Goal: Information Seeking & Learning: Learn about a topic

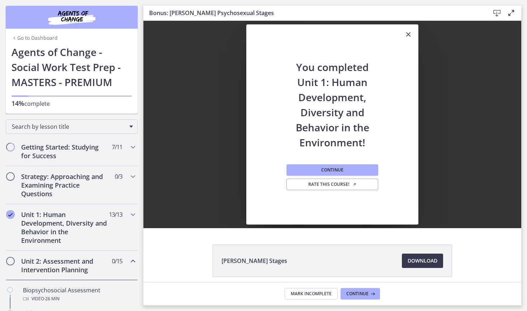
scroll to position [520, 0]
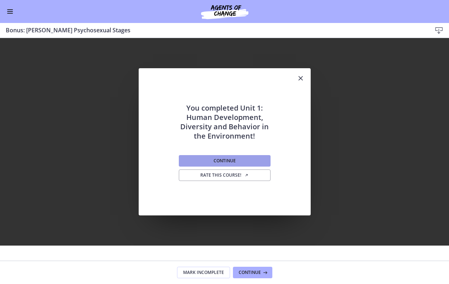
click at [253, 160] on button "Continue" at bounding box center [225, 160] width 92 height 11
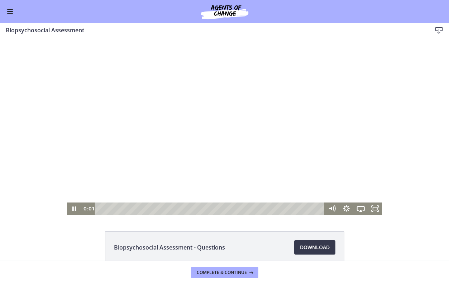
click at [124, 136] on div at bounding box center [225, 126] width 316 height 176
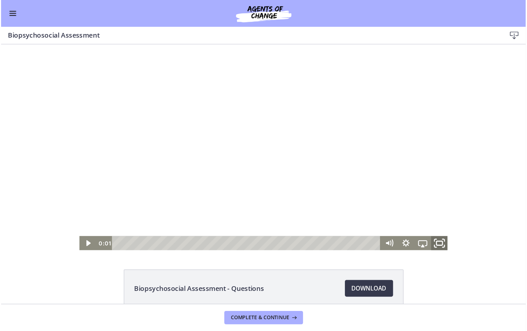
click at [373, 216] on icon "Fullscreen" at bounding box center [376, 214] width 17 height 15
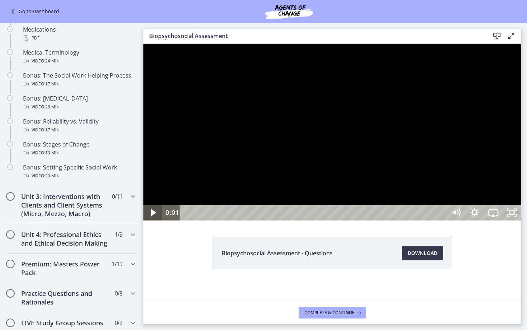
click at [153, 216] on icon "Play Video" at bounding box center [153, 212] width 5 height 6
click at [484, 220] on icon "Show settings menu" at bounding box center [474, 212] width 19 height 16
click at [517, 189] on span "1x" at bounding box center [504, 181] width 23 height 16
click at [521, 157] on label "1.5x" at bounding box center [493, 149] width 56 height 16
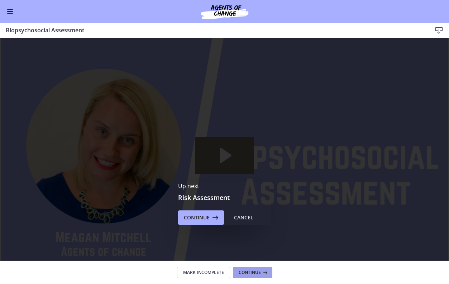
click at [249, 270] on span "Continue" at bounding box center [250, 272] width 22 height 6
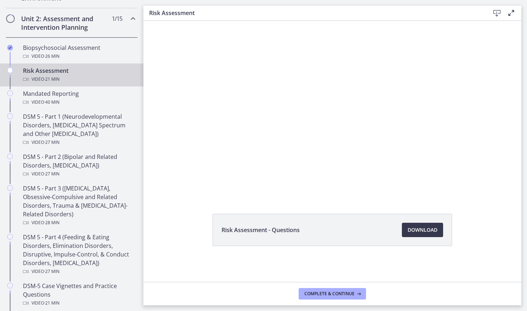
scroll to position [242, 0]
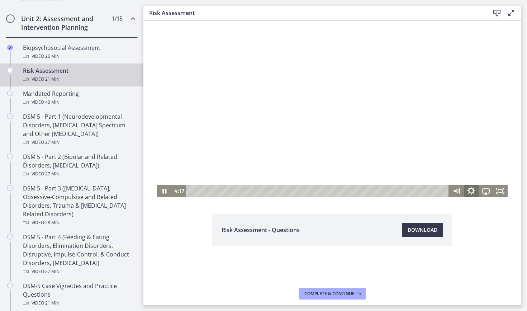
click at [471, 188] on icon "Show settings menu" at bounding box center [472, 190] width 18 height 15
click at [474, 166] on span "Speed" at bounding box center [477, 166] width 18 height 13
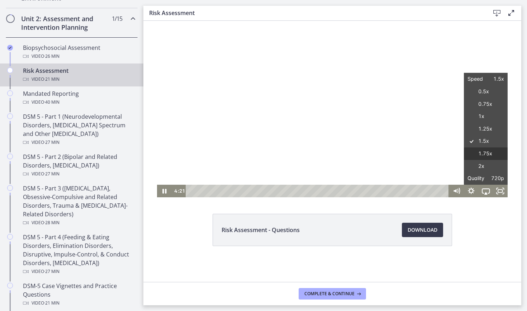
click at [475, 157] on label "1.75x" at bounding box center [486, 153] width 44 height 13
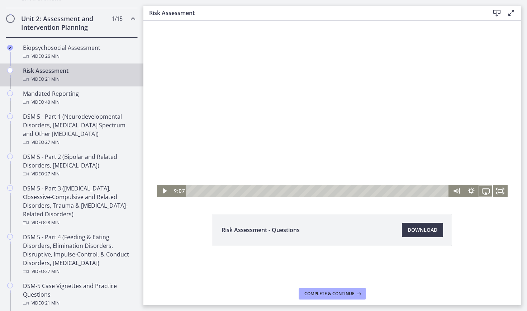
click at [475, 157] on div at bounding box center [332, 109] width 351 height 176
click at [477, 68] on div at bounding box center [332, 109] width 351 height 176
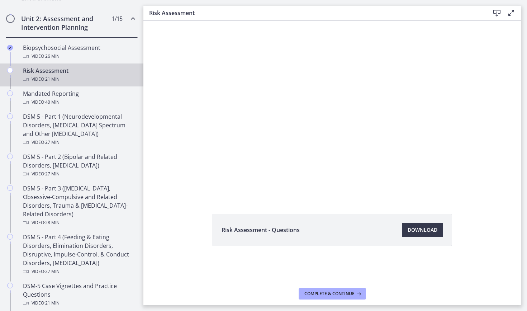
click at [477, 66] on div at bounding box center [332, 109] width 351 height 176
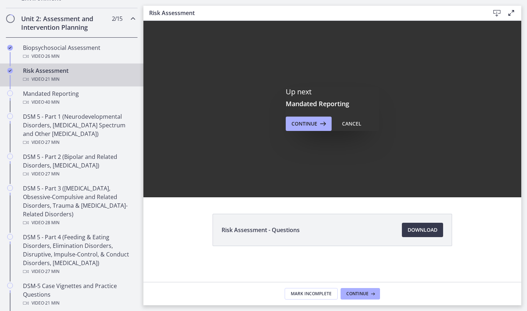
scroll to position [0, 0]
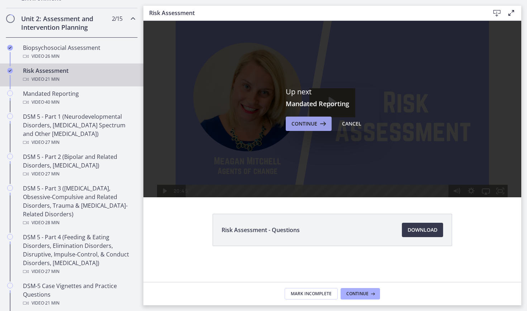
click at [320, 129] on button "Continue" at bounding box center [309, 124] width 46 height 14
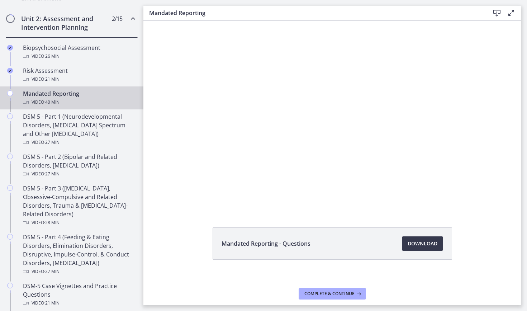
click at [320, 130] on div at bounding box center [332, 116] width 378 height 190
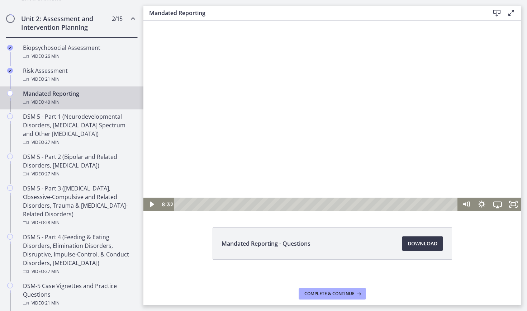
click at [320, 130] on div at bounding box center [332, 116] width 378 height 190
click at [515, 205] on icon "Fullscreen" at bounding box center [514, 204] width 16 height 13
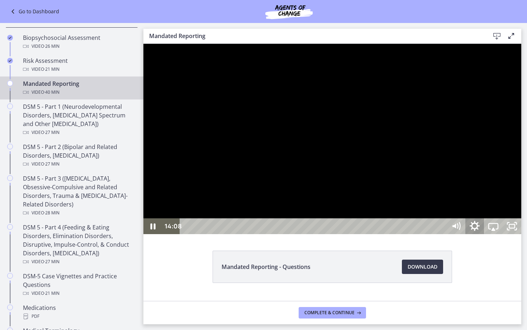
click at [486, 236] on icon "Show settings menu" at bounding box center [475, 226] width 22 height 19
click at [493, 202] on span "Speed" at bounding box center [481, 194] width 23 height 16
click at [521, 203] on label "2x" at bounding box center [493, 194] width 56 height 16
click at [521, 234] on div at bounding box center [332, 139] width 378 height 190
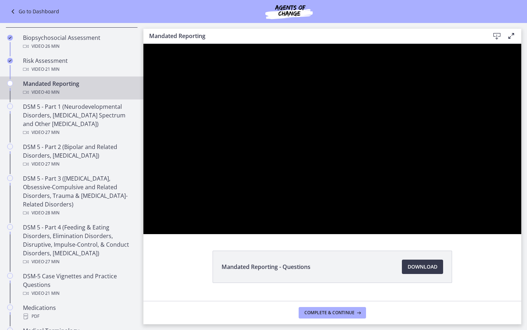
click at [521, 234] on div at bounding box center [332, 139] width 378 height 190
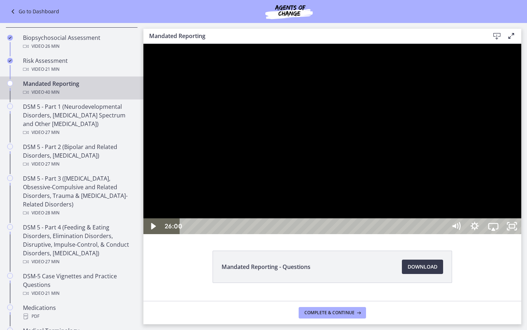
click at [521, 234] on div at bounding box center [332, 139] width 378 height 190
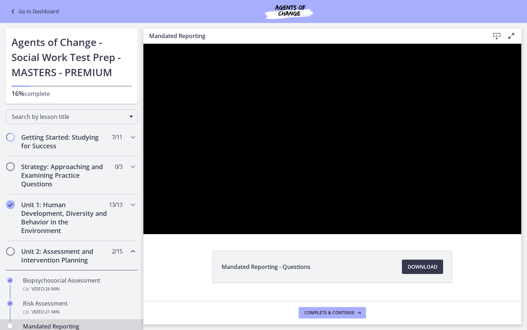
scroll to position [242, 0]
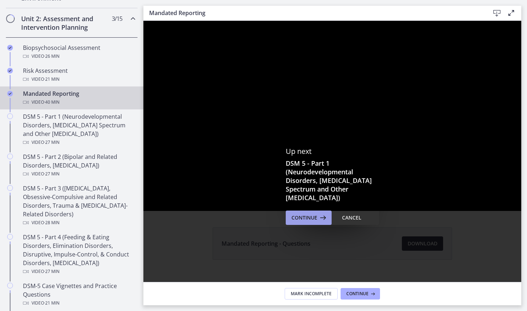
click at [312, 222] on button "Continue" at bounding box center [309, 218] width 46 height 14
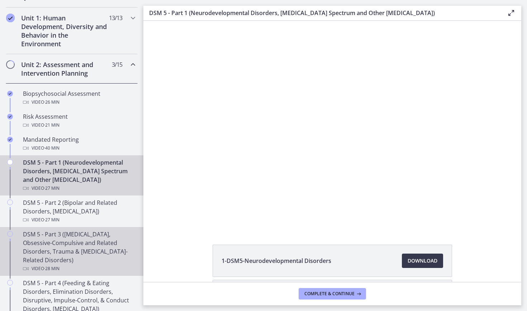
scroll to position [193, 0]
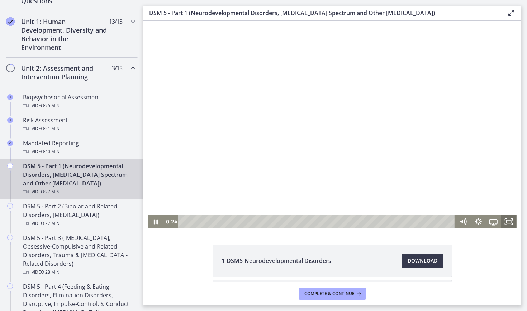
click at [509, 223] on rect "Fullscreen" at bounding box center [509, 221] width 5 height 3
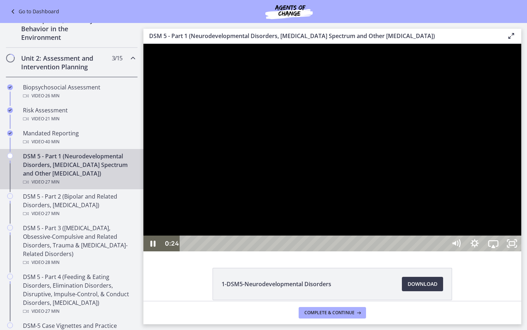
click at [521, 251] on div at bounding box center [332, 147] width 378 height 207
click at [484, 251] on icon "Show settings menu" at bounding box center [474, 243] width 19 height 16
click at [521, 251] on div at bounding box center [332, 147] width 378 height 207
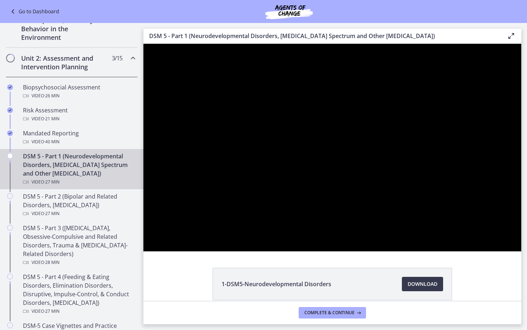
click at [521, 251] on div at bounding box center [332, 147] width 378 height 207
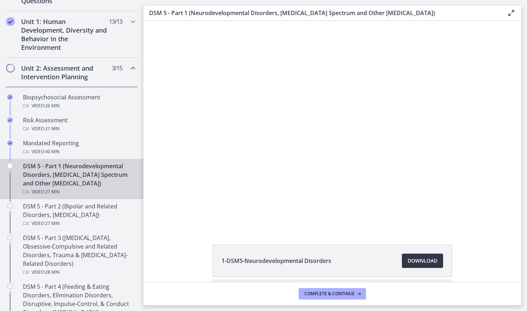
click at [406, 257] on link "Download Opens in a new window" at bounding box center [422, 261] width 41 height 14
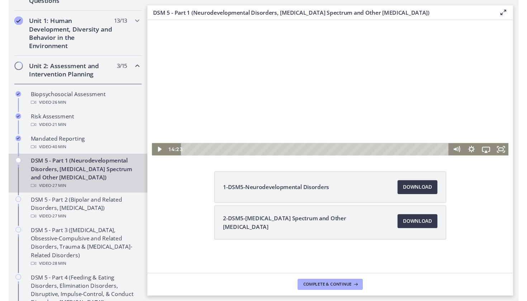
scroll to position [67, 0]
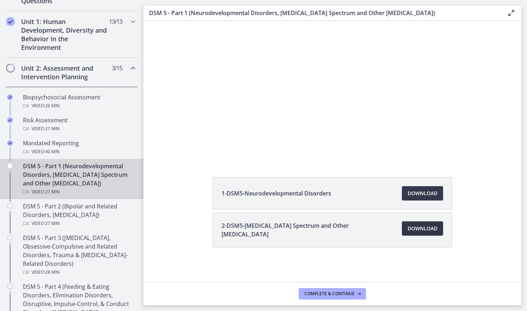
click at [416, 229] on span "Download Opens in a new window" at bounding box center [423, 228] width 30 height 9
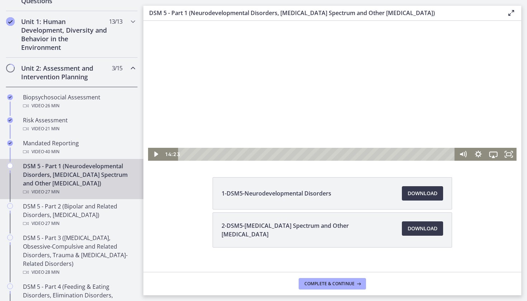
click at [304, 108] on div at bounding box center [332, 56] width 369 height 207
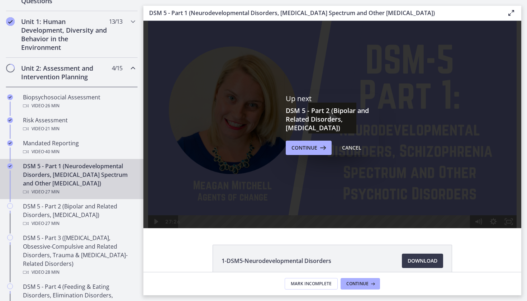
scroll to position [0, 0]
